Goal: Task Accomplishment & Management: Manage account settings

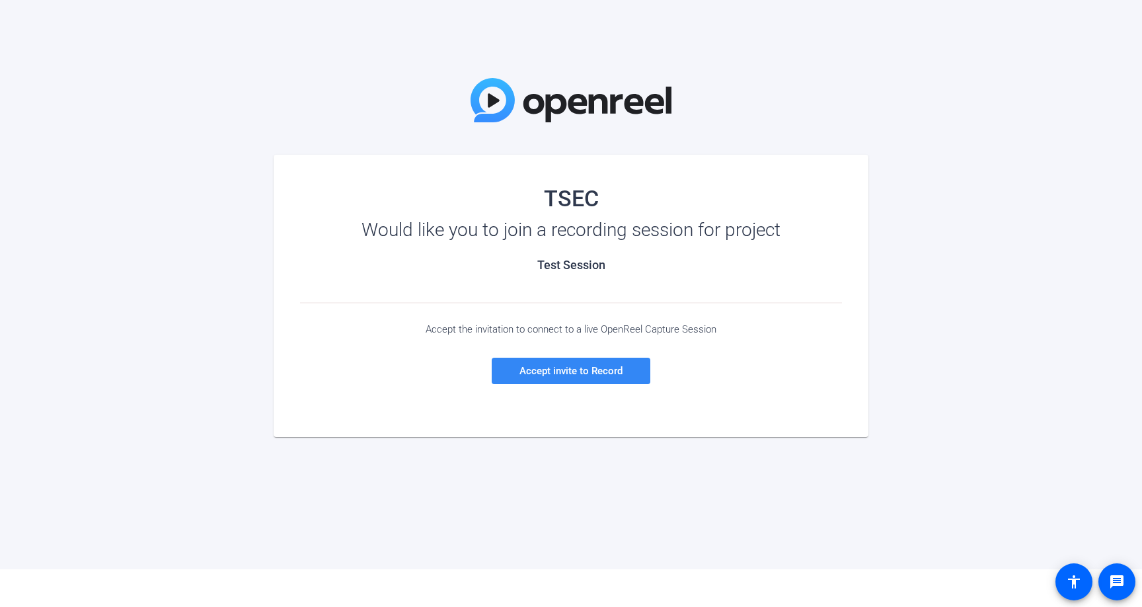
click at [601, 370] on span "Accept invite to Record" at bounding box center [570, 371] width 103 height 12
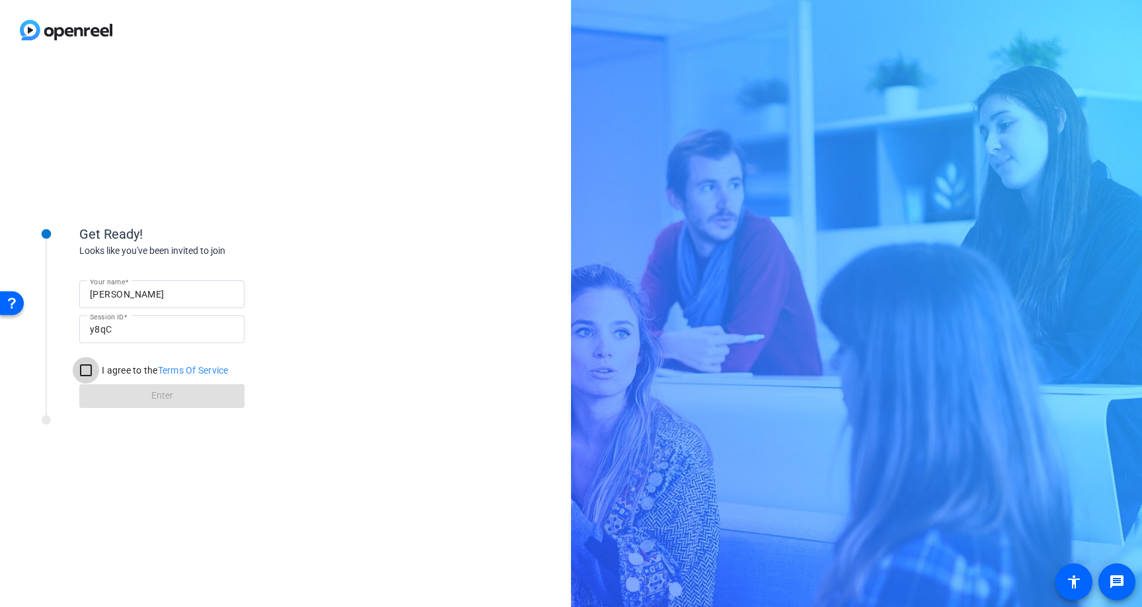
click at [87, 376] on input "I agree to the Terms Of Service" at bounding box center [86, 370] width 26 height 26
checkbox input "true"
click at [122, 397] on span at bounding box center [161, 396] width 165 height 32
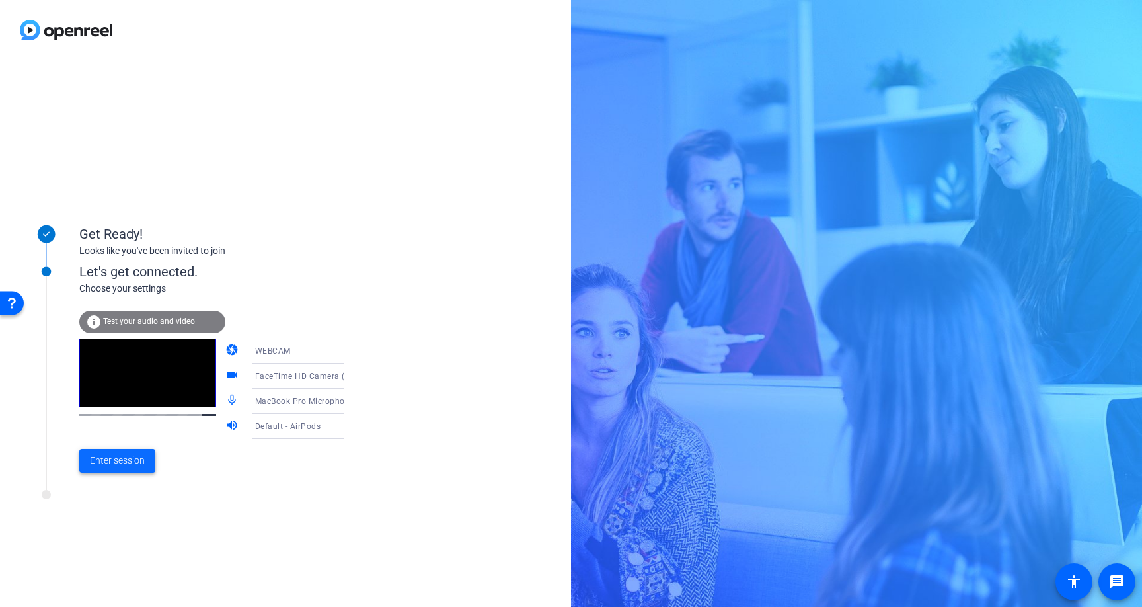
click at [135, 459] on span "Enter session" at bounding box center [117, 460] width 55 height 14
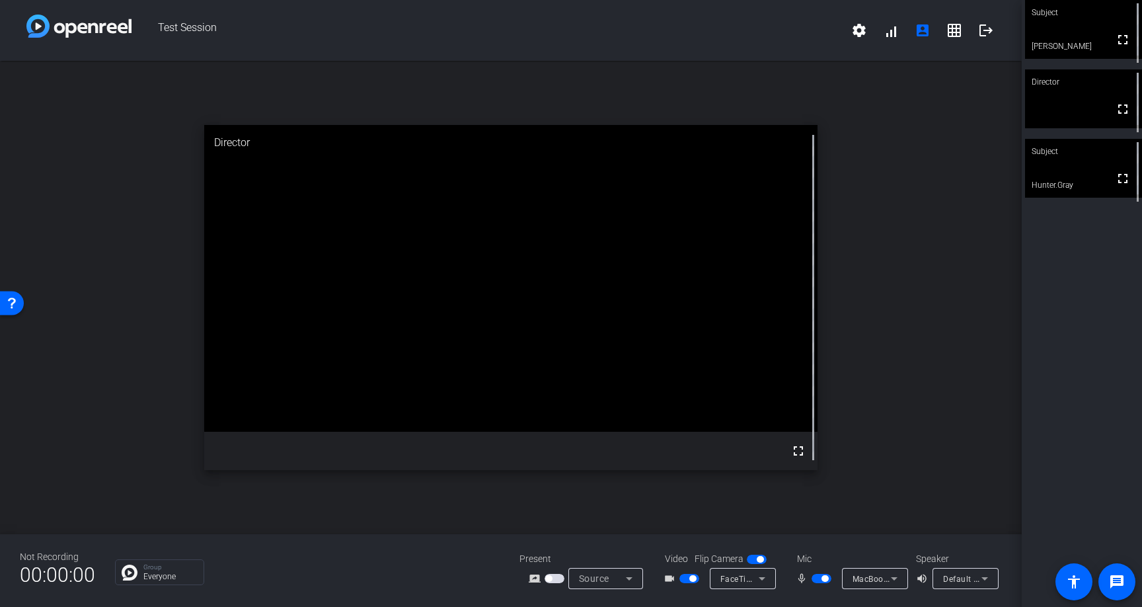
click at [1066, 20] on div "Subject" at bounding box center [1083, 12] width 117 height 25
click at [823, 577] on span "button" at bounding box center [824, 578] width 7 height 7
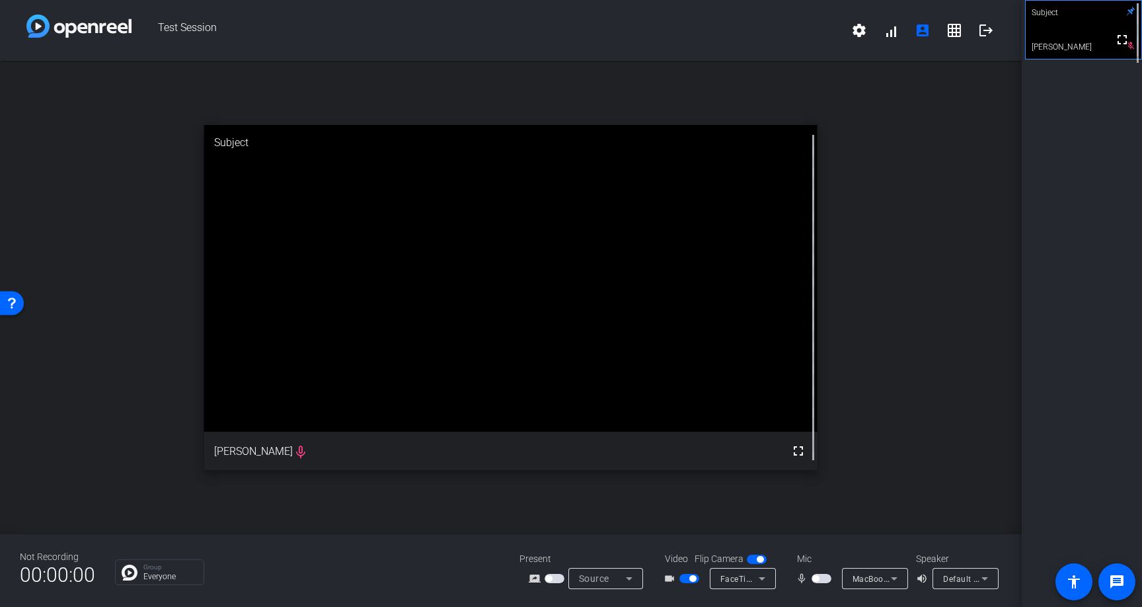
click at [692, 583] on mat-slide-toggle at bounding box center [690, 578] width 22 height 14
click at [689, 578] on span "button" at bounding box center [692, 578] width 7 height 7
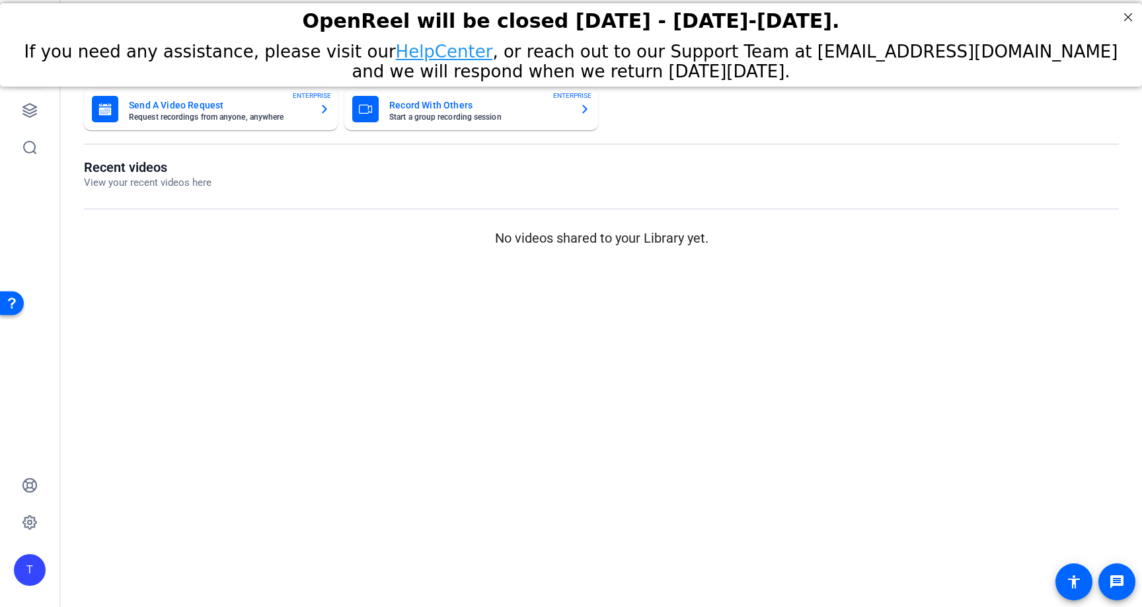
click at [23, 565] on div "T" at bounding box center [30, 570] width 32 height 32
click at [165, 563] on mat-icon "logout" at bounding box center [160, 558] width 16 height 16
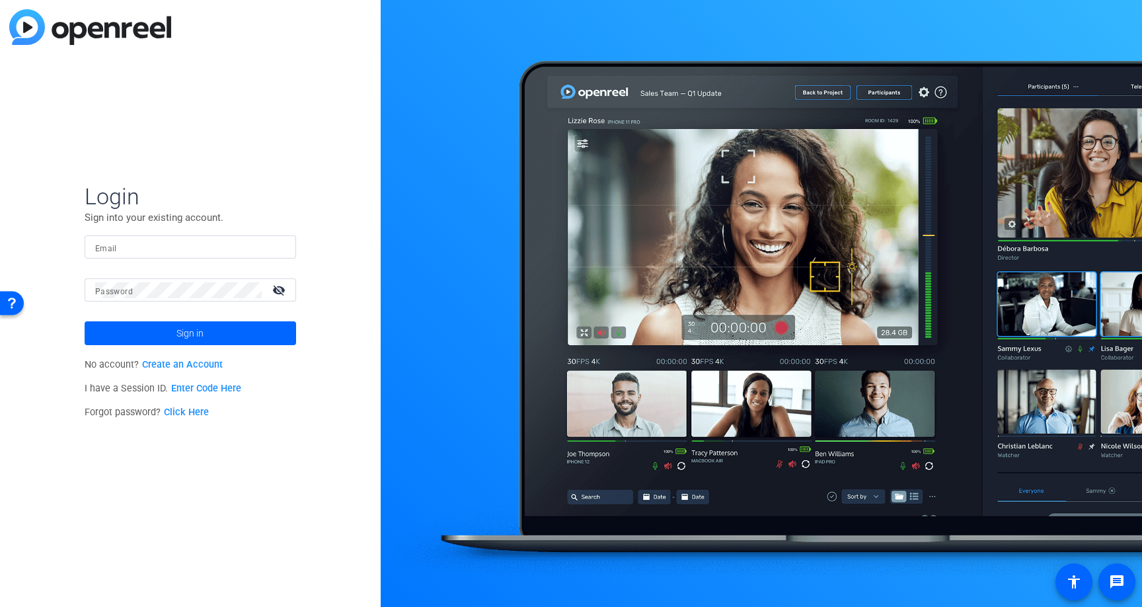
click at [146, 240] on input "Email" at bounding box center [190, 247] width 190 height 16
type input "hunter@specialeventco.com"
click at [287, 287] on mat-icon "visibility_off" at bounding box center [280, 289] width 32 height 19
